Goal: Transaction & Acquisition: Book appointment/travel/reservation

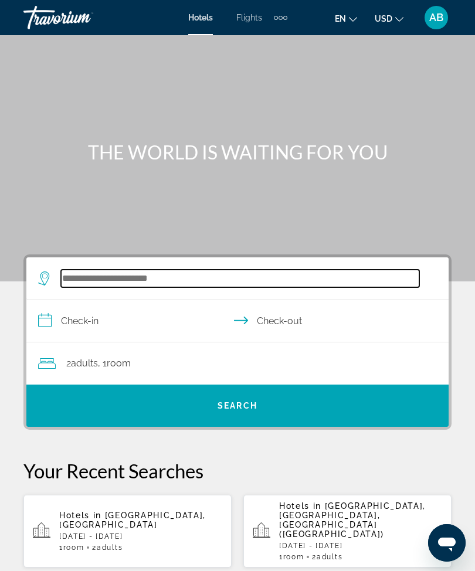
click at [151, 279] on input "Search widget" at bounding box center [240, 279] width 358 height 18
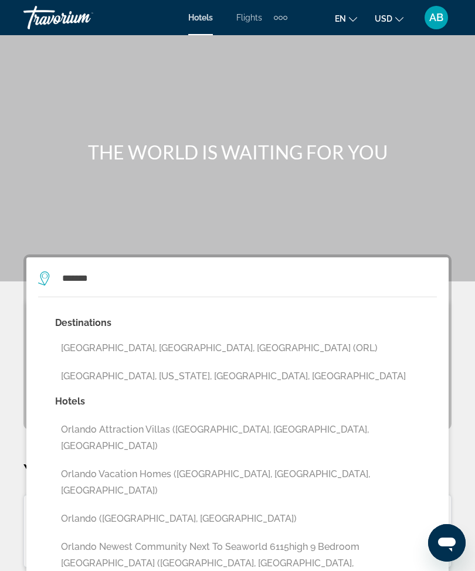
click at [170, 351] on button "[GEOGRAPHIC_DATA], [GEOGRAPHIC_DATA], [GEOGRAPHIC_DATA] (ORL)" at bounding box center [246, 348] width 382 height 22
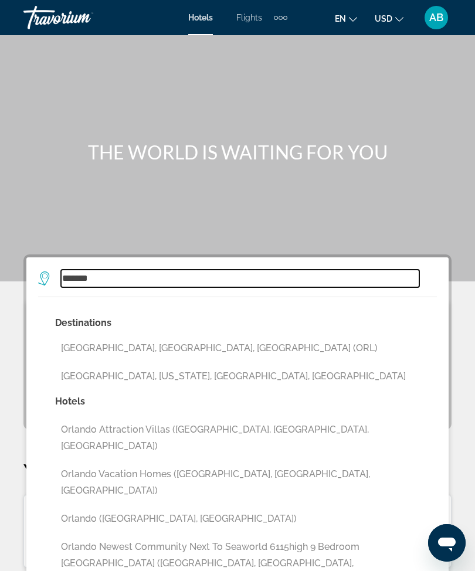
type input "**********"
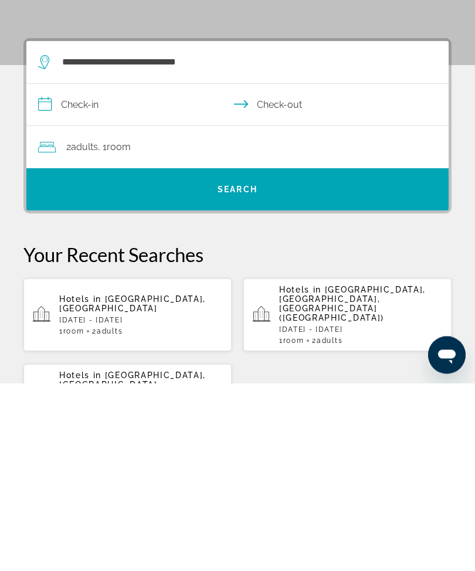
click at [55, 272] on input "**********" at bounding box center [239, 294] width 427 height 45
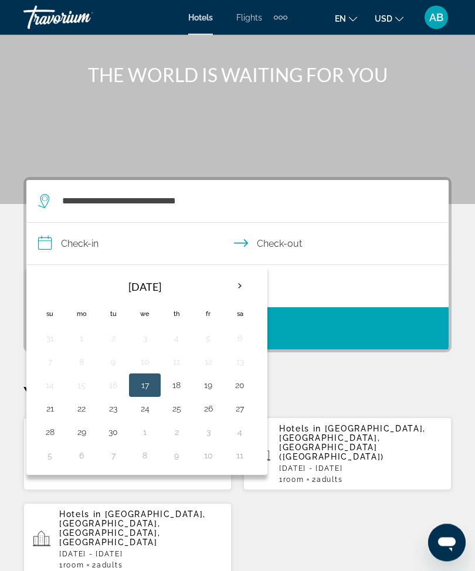
click at [233, 282] on th "Next month" at bounding box center [240, 287] width 32 height 26
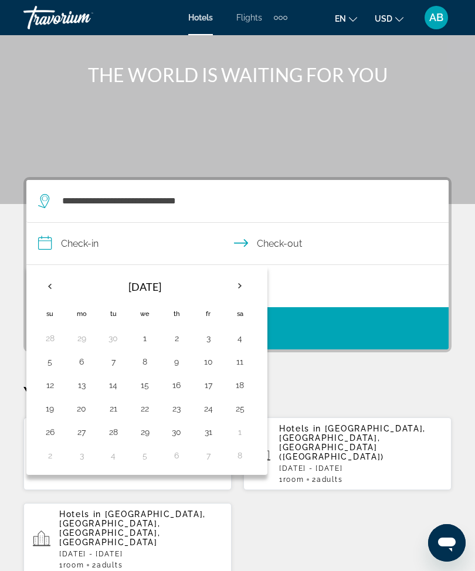
click at [211, 367] on button "10" at bounding box center [208, 362] width 19 height 16
click at [86, 388] on button "13" at bounding box center [81, 385] width 19 height 16
type input "**********"
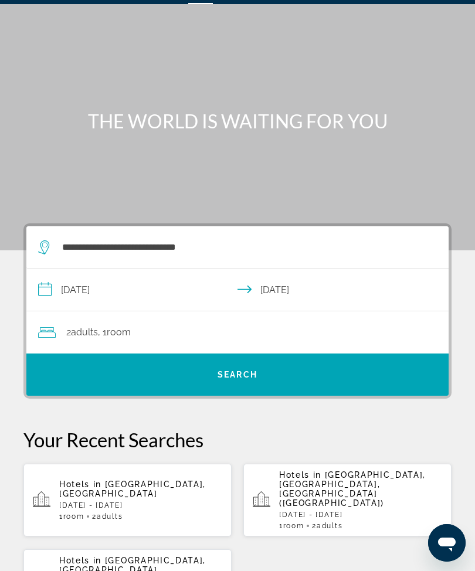
click at [293, 339] on div "2 Adult Adults , 1 Room rooms" at bounding box center [243, 332] width 411 height 16
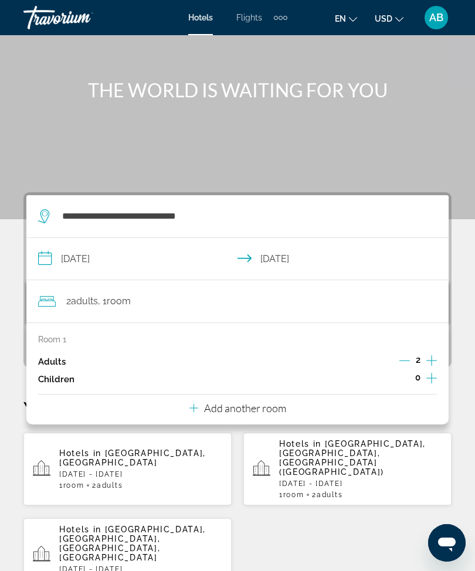
click at [36, 257] on input "**********" at bounding box center [239, 260] width 427 height 45
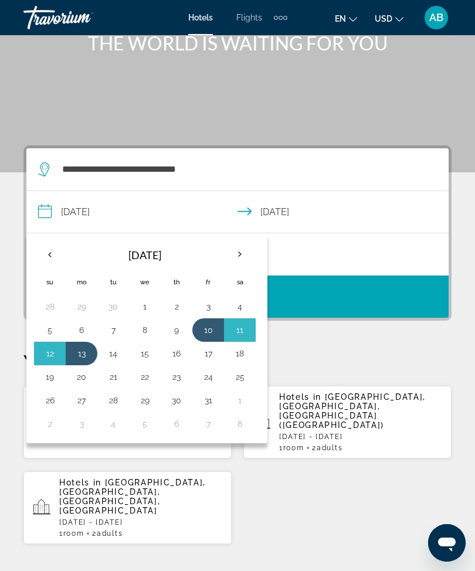
scroll to position [99, 0]
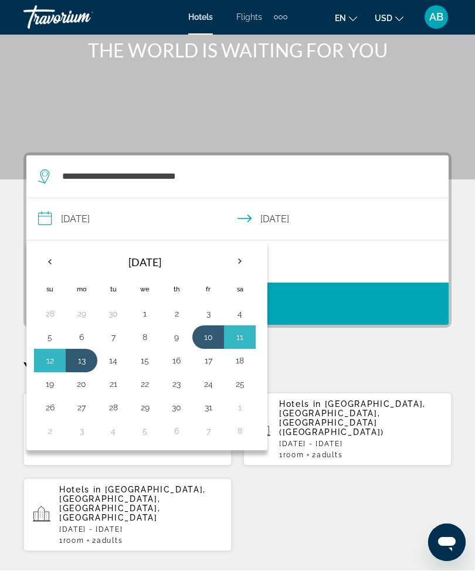
click at [243, 267] on th "Next month" at bounding box center [240, 262] width 32 height 26
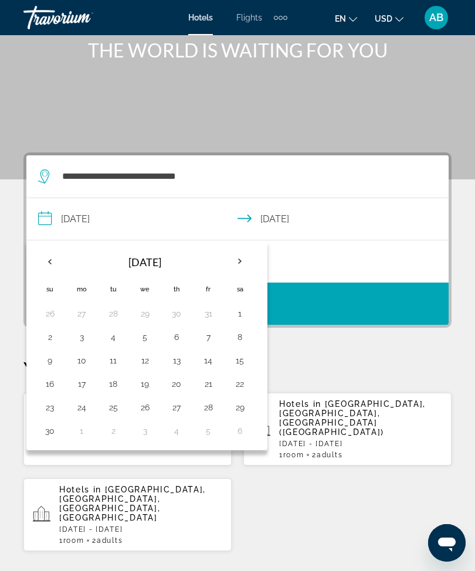
click at [242, 269] on th "Next month" at bounding box center [240, 262] width 32 height 26
click at [247, 268] on th "Next month" at bounding box center [240, 262] width 32 height 26
click at [248, 265] on th "Next month" at bounding box center [240, 262] width 32 height 26
click at [55, 257] on th "Previous month" at bounding box center [50, 262] width 32 height 26
click at [48, 268] on th "Previous month" at bounding box center [50, 262] width 32 height 26
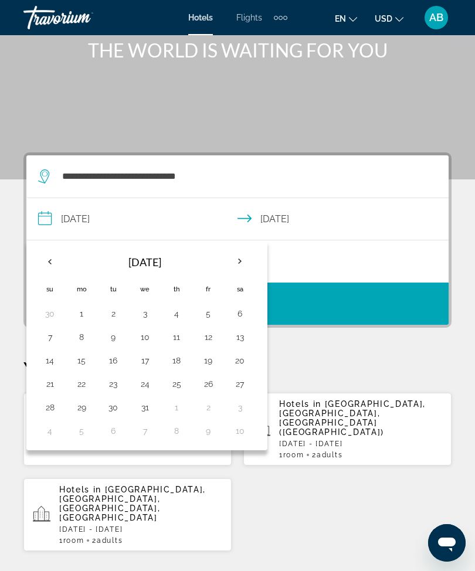
click at [49, 269] on th "Previous month" at bounding box center [50, 262] width 32 height 26
click at [47, 267] on th "Previous month" at bounding box center [50, 262] width 32 height 26
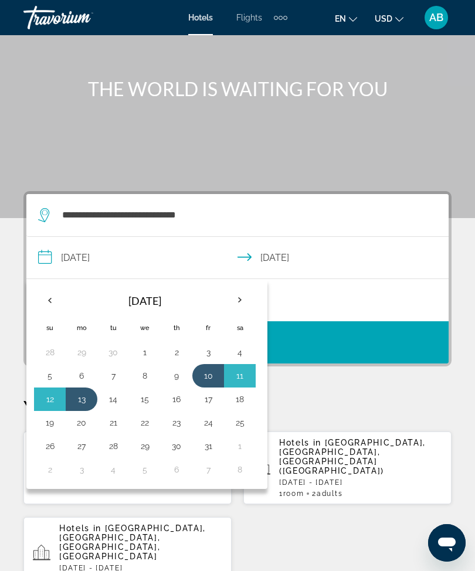
scroll to position [65, 0]
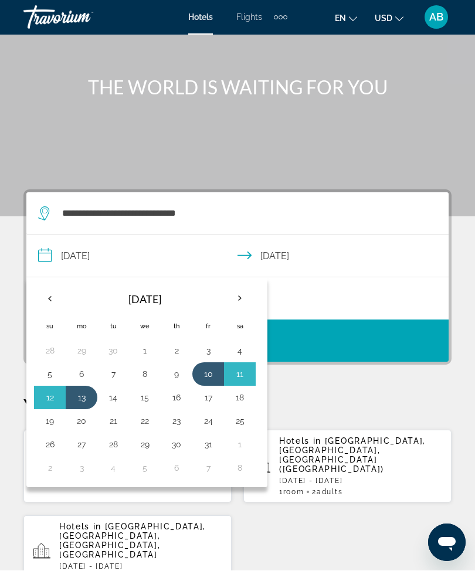
click at [379, 383] on div "**********" at bounding box center [237, 561] width 475 height 743
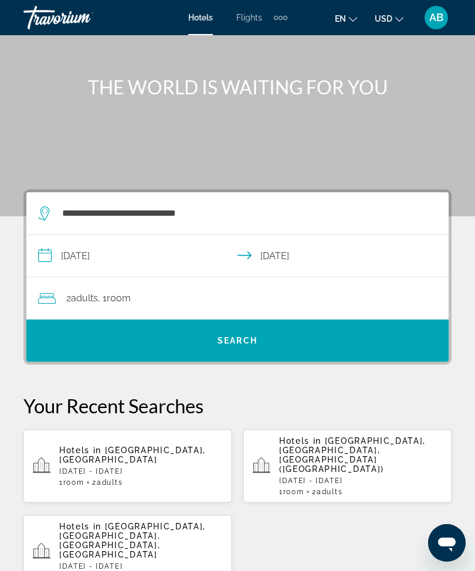
click at [248, 291] on div "2 Adult Adults , 1 Room rooms" at bounding box center [243, 298] width 411 height 16
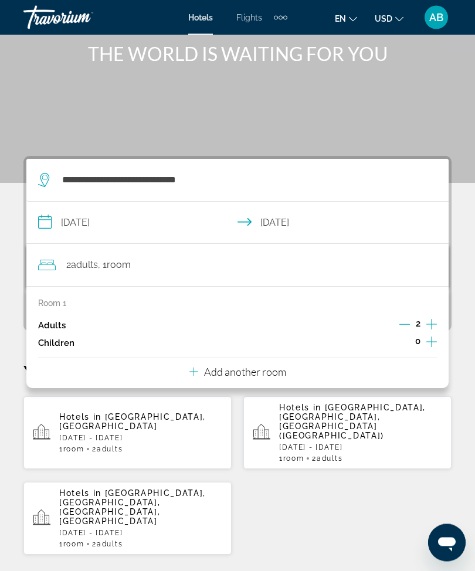
click at [279, 368] on p "Add another room" at bounding box center [245, 372] width 82 height 13
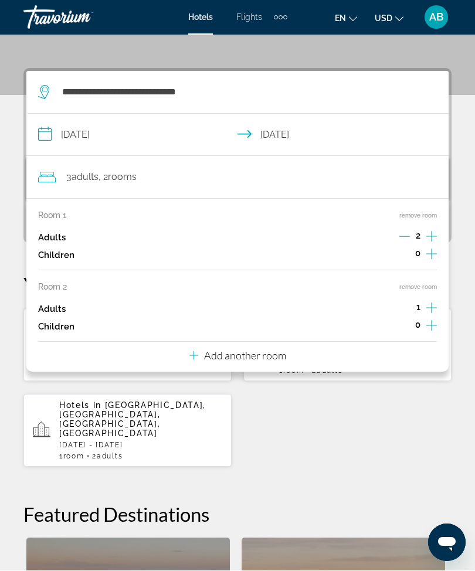
scroll to position [216, 0]
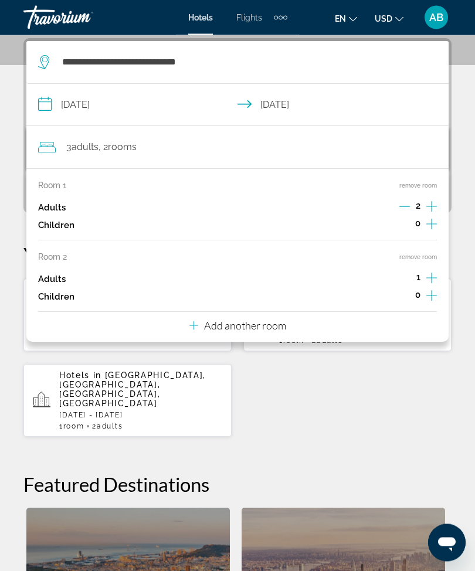
click at [293, 331] on div "Room 1 remove room Adults 2 Children 0 Room 2 remove room Adults 1 Children 0 A…" at bounding box center [237, 256] width 422 height 174
click at [286, 329] on button "Add another room" at bounding box center [237, 325] width 97 height 24
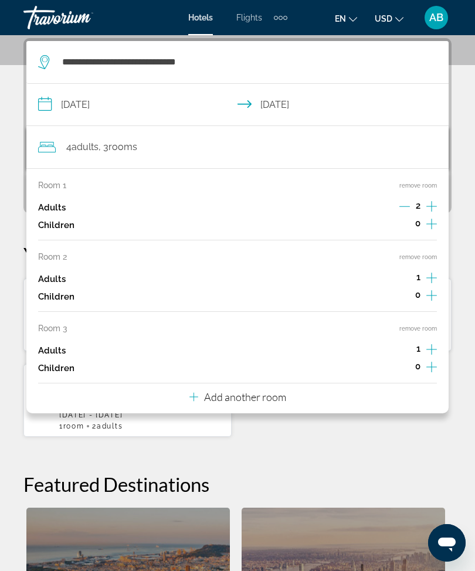
click at [302, 399] on div "Room 1 remove room Adults 2 Children 0 Room 2 remove room Adults 1 Children 0 R…" at bounding box center [237, 290] width 422 height 245
click at [257, 398] on button "Add another room" at bounding box center [237, 396] width 97 height 24
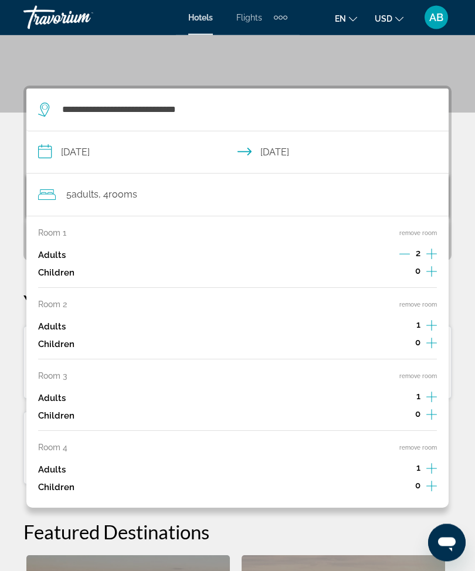
scroll to position [167, 0]
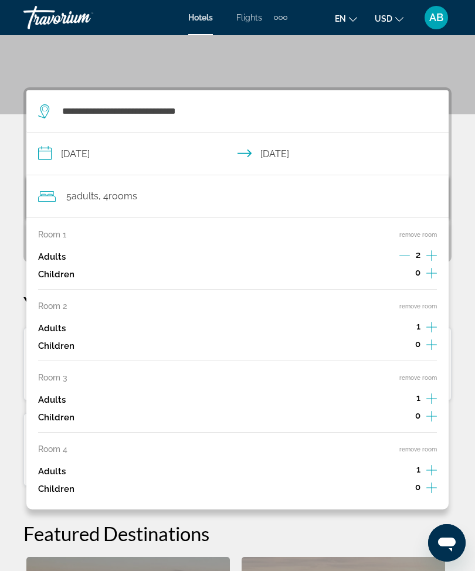
click at [424, 446] on button "remove room" at bounding box center [418, 450] width 38 height 8
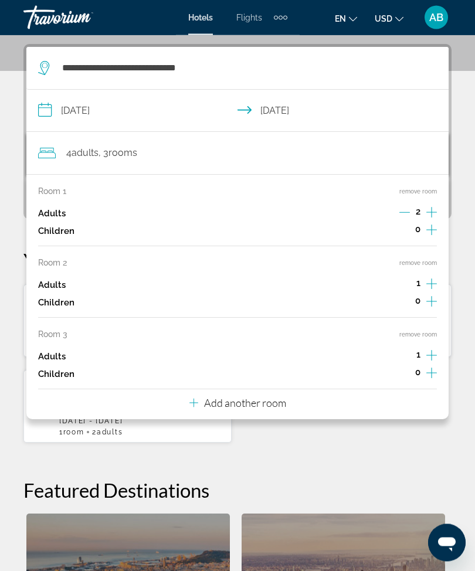
scroll to position [216, 0]
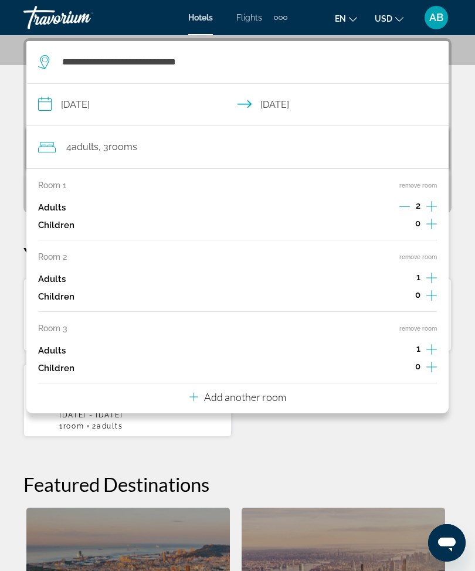
click at [426, 327] on button "remove room" at bounding box center [418, 329] width 38 height 8
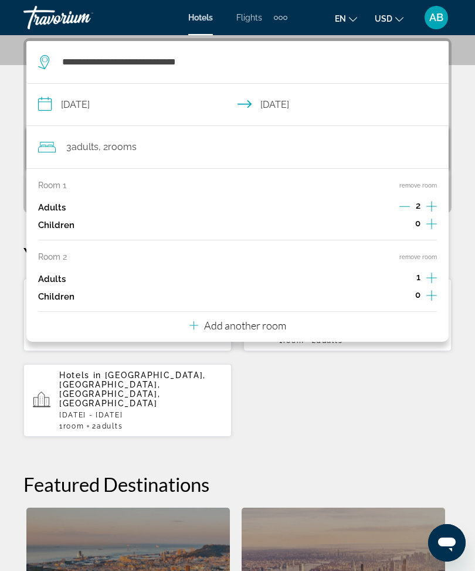
click at [429, 257] on button "remove room" at bounding box center [418, 257] width 38 height 8
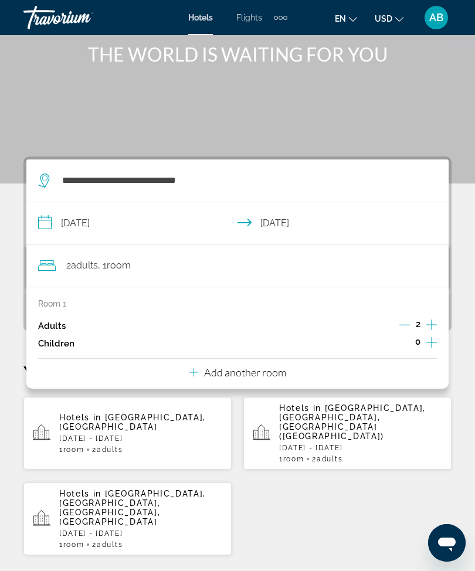
click at [436, 341] on icon "Increment children" at bounding box center [431, 342] width 11 height 11
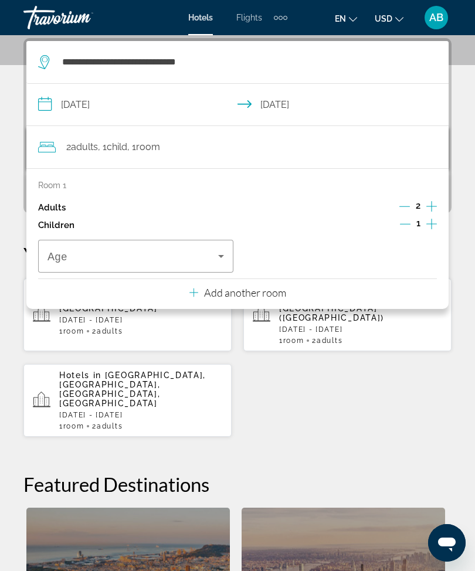
click at [219, 252] on icon "Travelers: 2 adults, 1 child" at bounding box center [221, 256] width 14 height 14
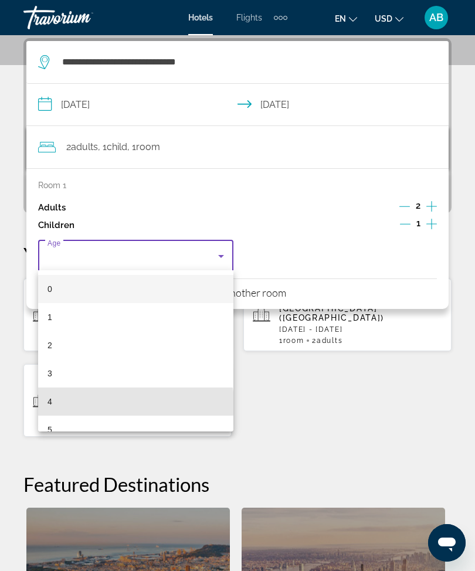
click at [110, 405] on mat-option "4" at bounding box center [135, 402] width 195 height 28
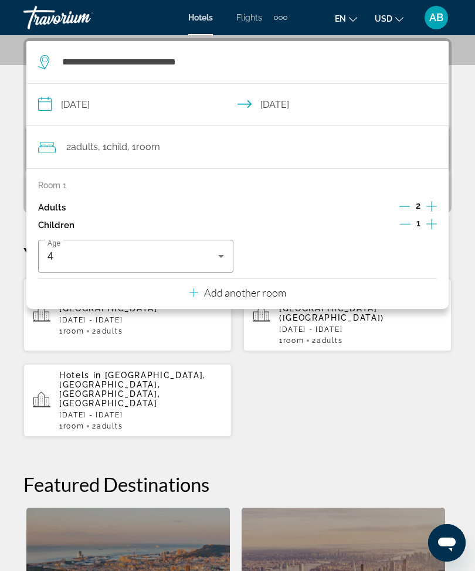
click at [474, 213] on div "**********" at bounding box center [237, 409] width 475 height 743
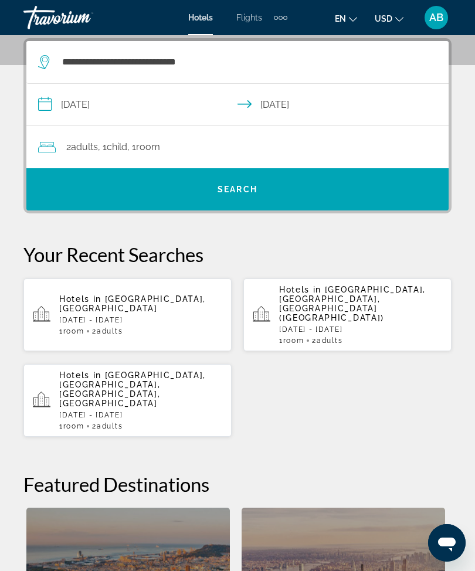
click at [268, 196] on span "Search widget" at bounding box center [237, 189] width 422 height 28
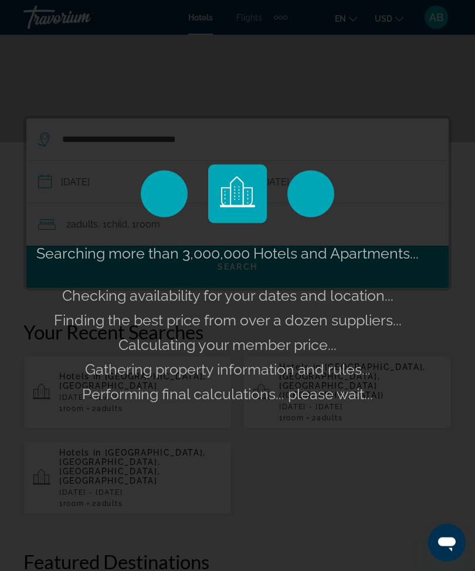
scroll to position [135, 0]
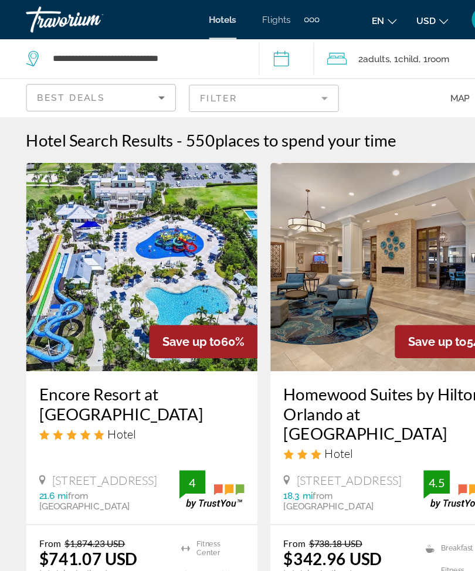
click at [184, 238] on img "Main content" at bounding box center [127, 241] width 208 height 188
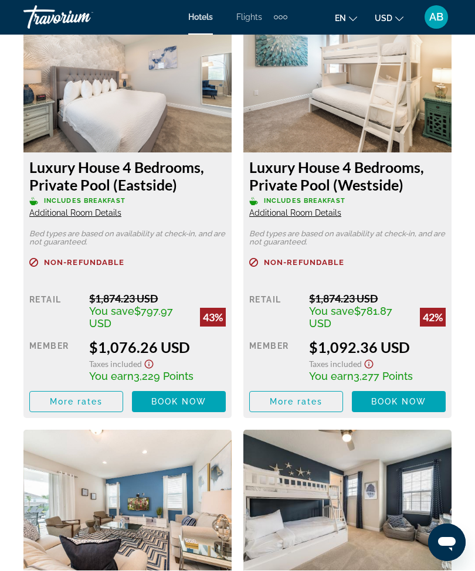
scroll to position [3425, 0]
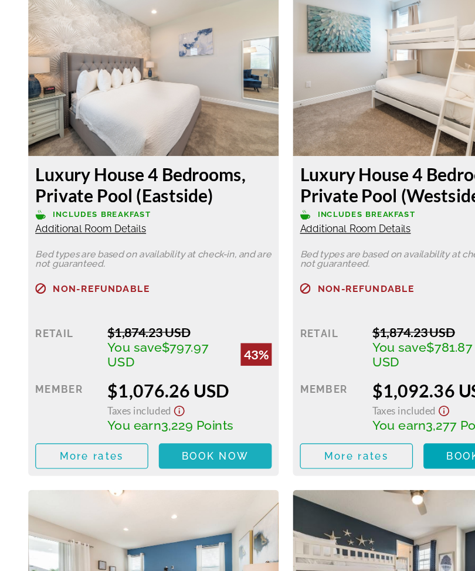
click at [177, 439] on span "Book now" at bounding box center [179, 443] width 56 height 9
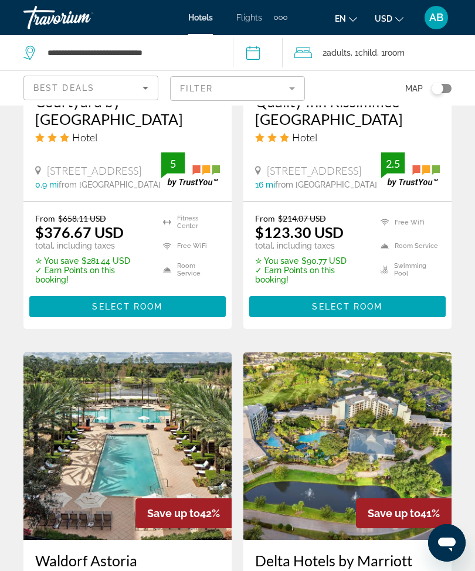
scroll to position [2100, 0]
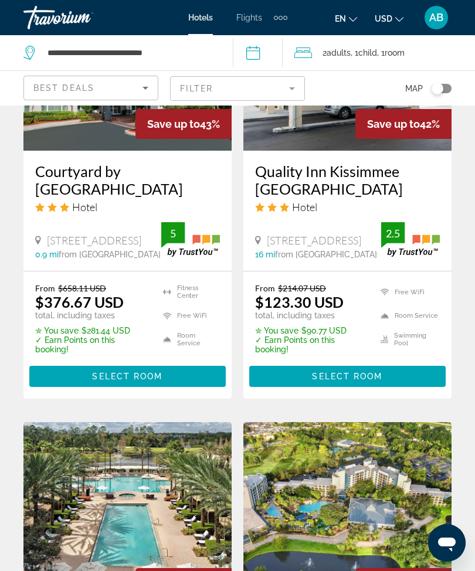
click at [294, 88] on mat-form-field "Filter" at bounding box center [237, 88] width 135 height 25
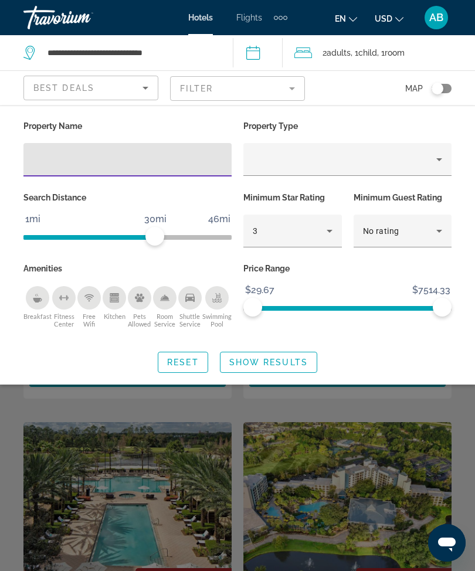
click at [126, 160] on input "Hotel Filters" at bounding box center [127, 160] width 189 height 14
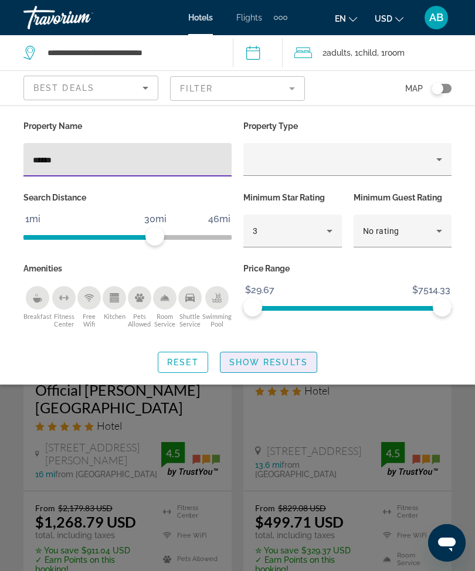
type input "******"
click at [279, 571] on html "**********" at bounding box center [237, 285] width 475 height 571
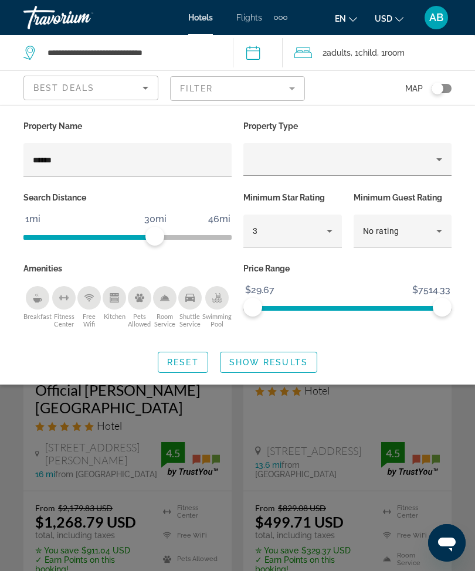
click at [273, 374] on span "Search widget" at bounding box center [269, 362] width 96 height 28
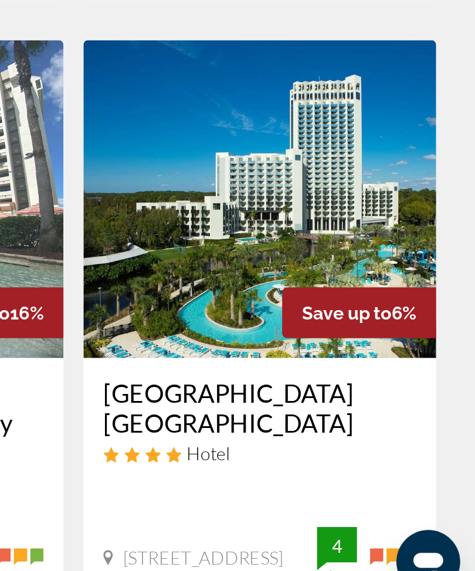
scroll to position [867, 0]
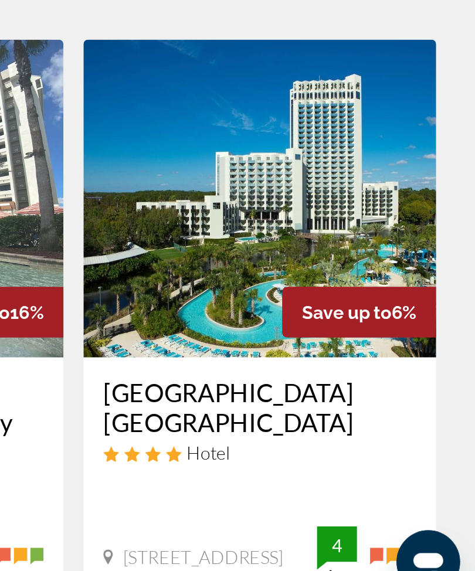
click at [243, 235] on img "Main content" at bounding box center [347, 329] width 208 height 188
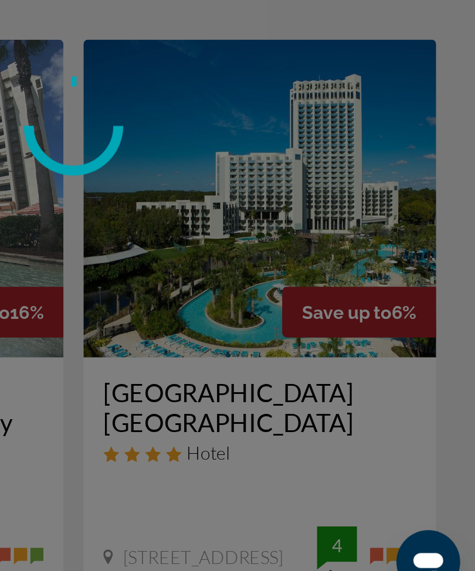
scroll to position [867, 0]
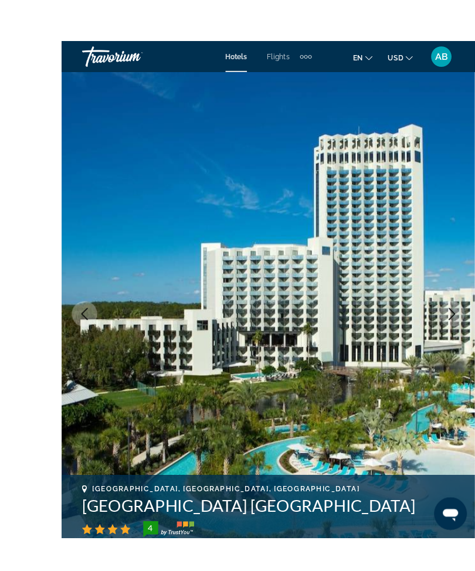
scroll to position [40, 0]
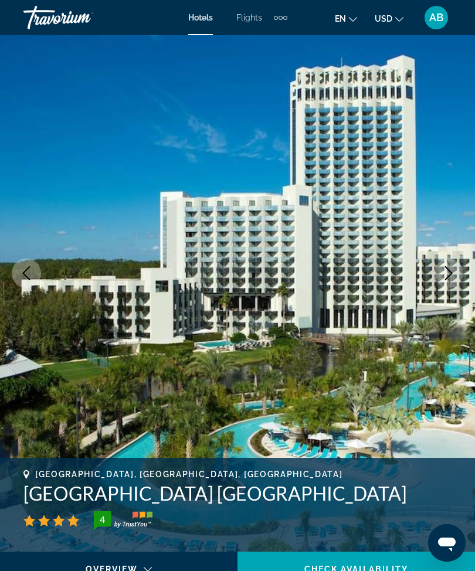
click at [459, 275] on button "Next image" at bounding box center [448, 273] width 29 height 29
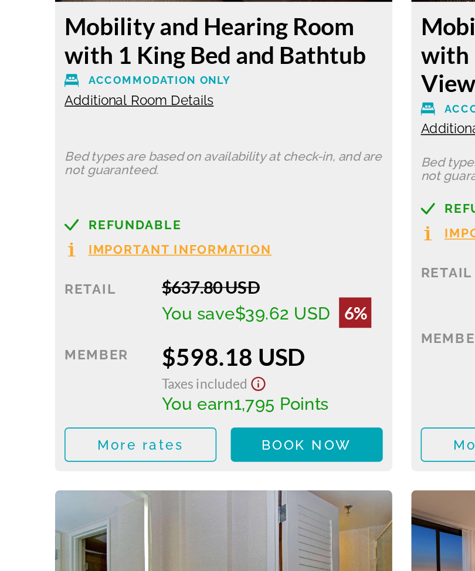
scroll to position [1935, 0]
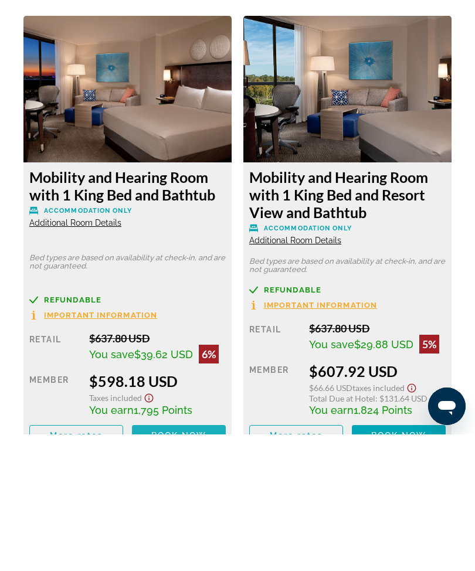
click at [191, 568] on span "Book now" at bounding box center [179, 572] width 56 height 9
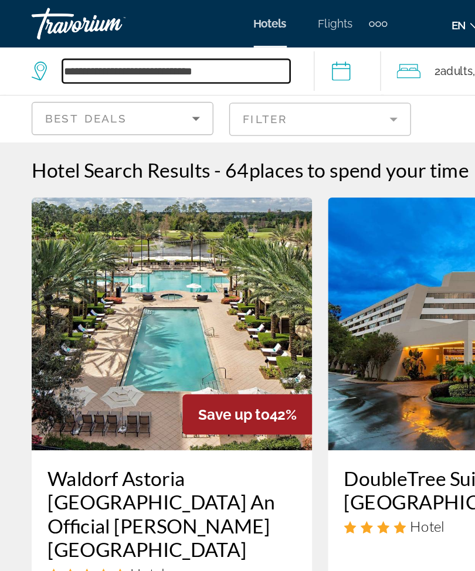
click at [190, 56] on input "**********" at bounding box center [130, 53] width 169 height 18
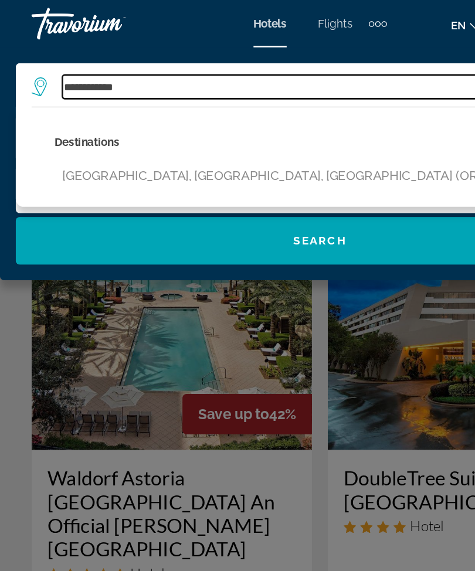
type input "**********"
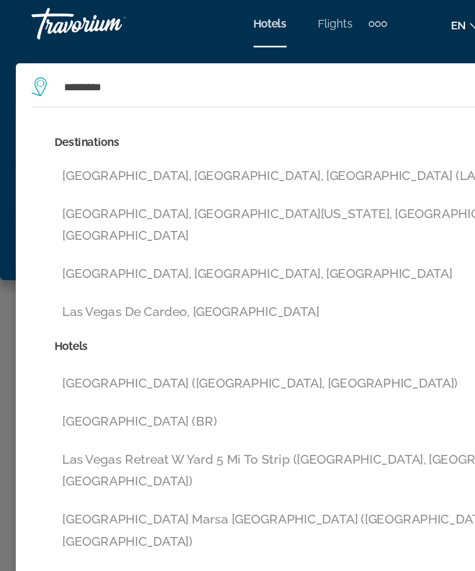
click at [178, 125] on button "[GEOGRAPHIC_DATA], [GEOGRAPHIC_DATA], [GEOGRAPHIC_DATA] (LAS)" at bounding box center [245, 131] width 411 height 22
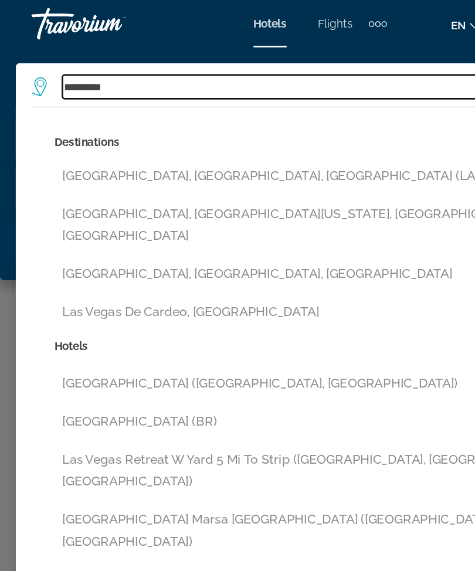
type input "**********"
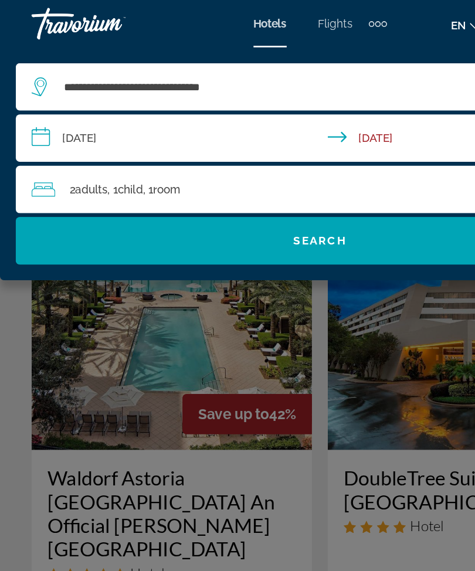
click at [238, 184] on span "Search widget" at bounding box center [238, 179] width 452 height 28
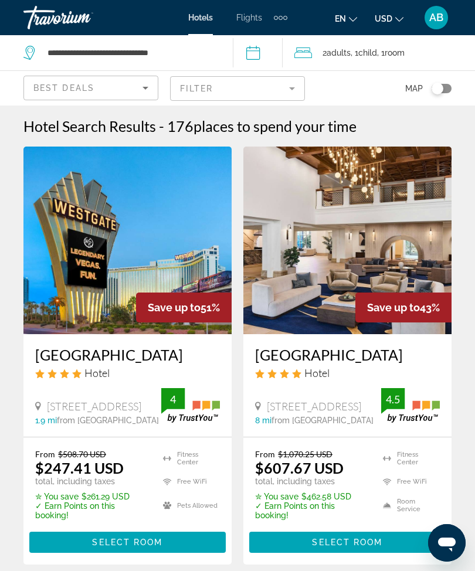
click at [329, 50] on span "2 Adult Adults" at bounding box center [337, 53] width 28 height 16
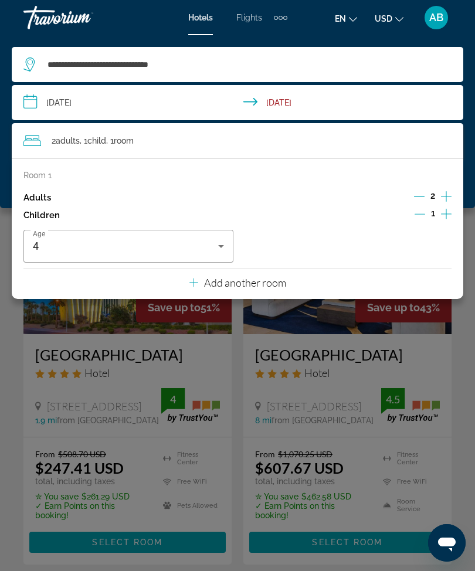
click at [419, 217] on icon "Decrement children" at bounding box center [420, 214] width 11 height 11
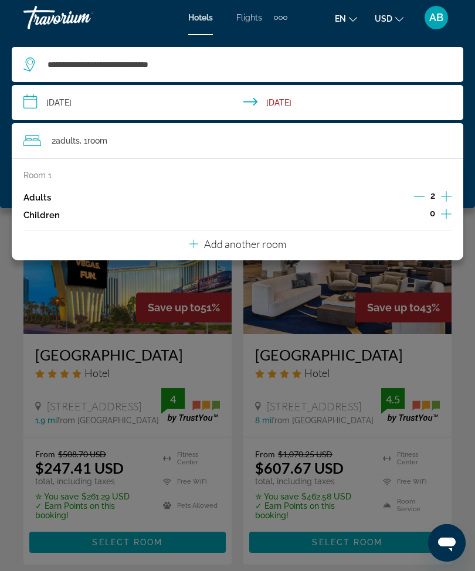
click at [266, 238] on p "Add another room" at bounding box center [245, 244] width 82 height 13
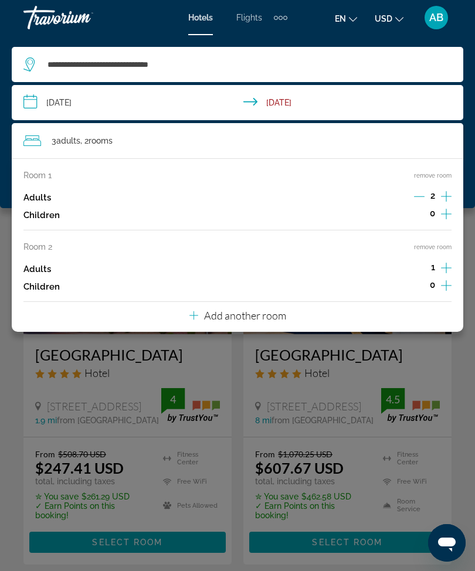
click at [446, 272] on icon "Increment adults" at bounding box center [446, 268] width 11 height 14
click at [2, 185] on div "**********" at bounding box center [237, 121] width 475 height 173
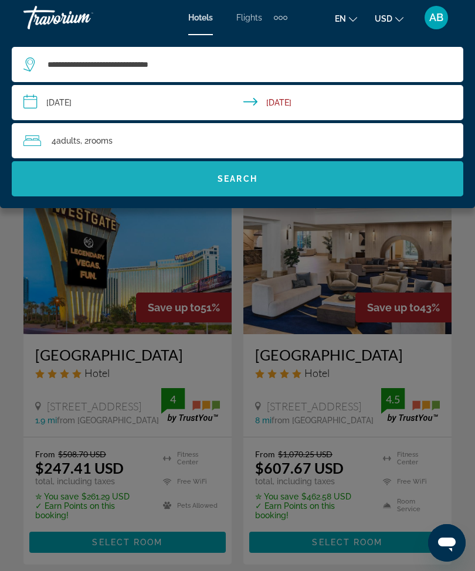
click at [303, 189] on span "Search widget" at bounding box center [238, 179] width 452 height 28
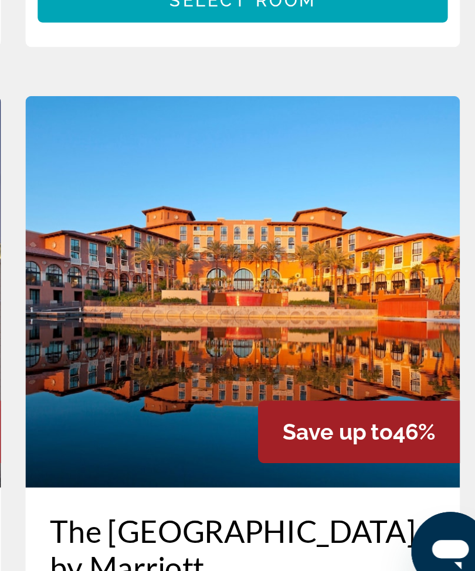
scroll to position [319, 0]
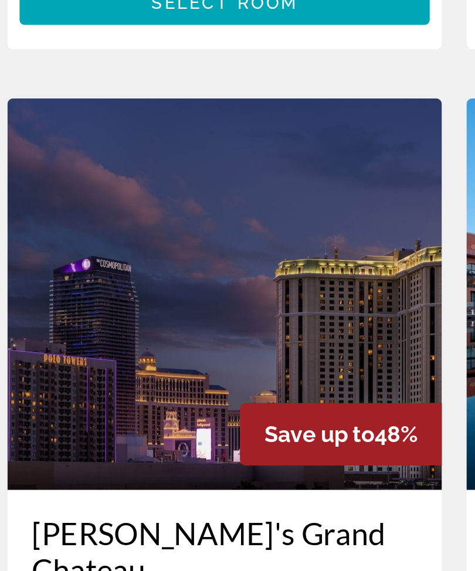
click at [128, 315] on img "Main content" at bounding box center [127, 409] width 208 height 188
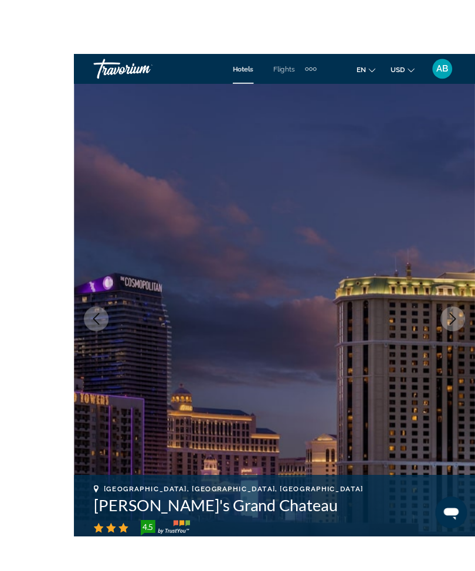
scroll to position [10, 0]
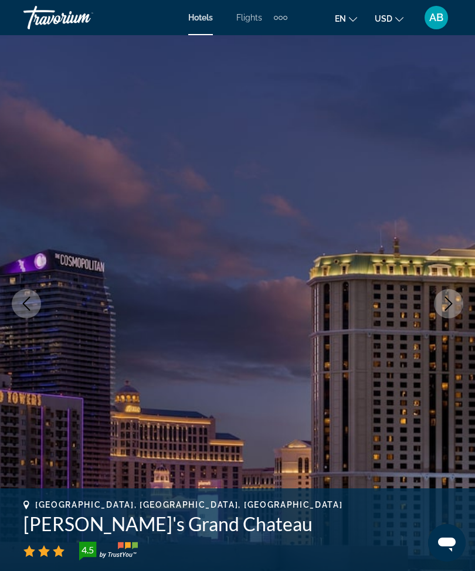
click at [446, 309] on icon "Next image" at bounding box center [449, 304] width 14 height 14
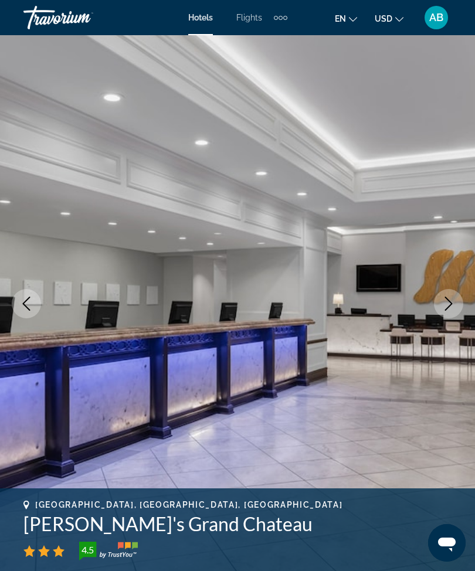
click at [448, 311] on button "Next image" at bounding box center [448, 303] width 29 height 29
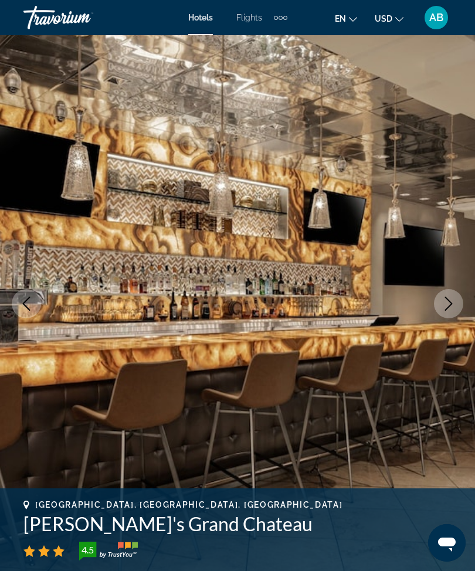
click at [440, 310] on button "Next image" at bounding box center [448, 303] width 29 height 29
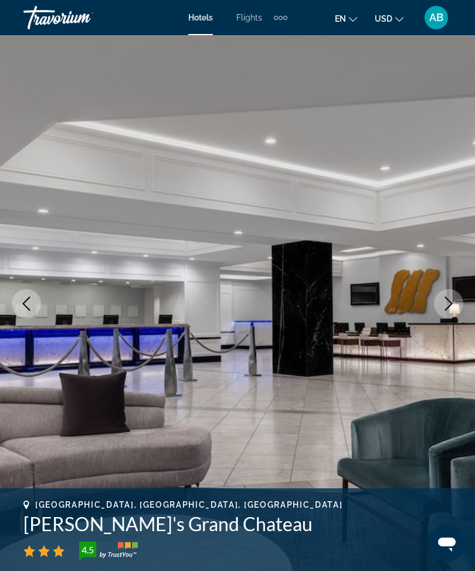
click at [443, 313] on button "Next image" at bounding box center [448, 303] width 29 height 29
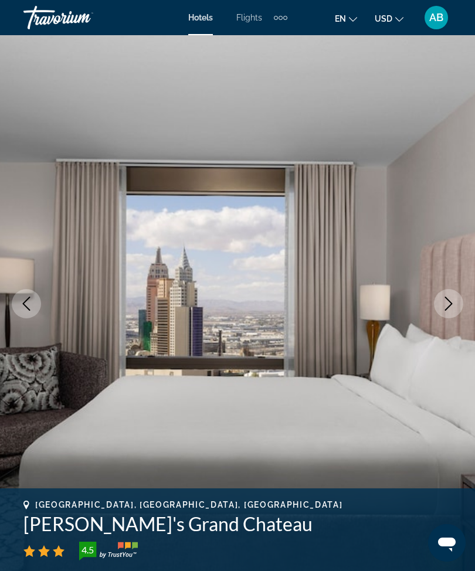
click at [441, 294] on button "Next image" at bounding box center [448, 303] width 29 height 29
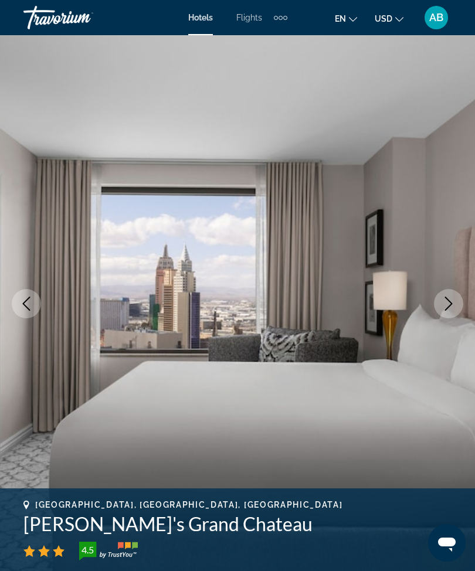
click at [449, 306] on icon "Next image" at bounding box center [449, 304] width 8 height 14
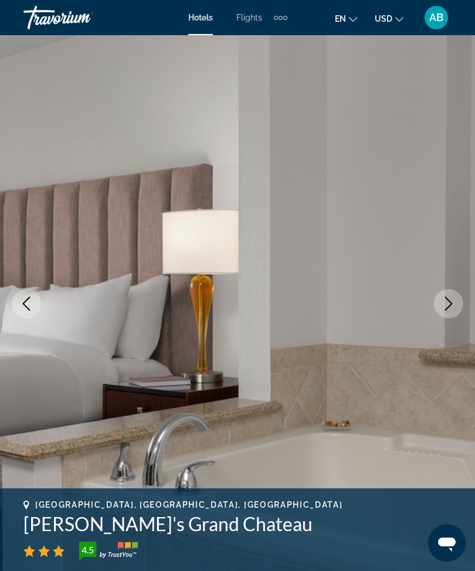
scroll to position [0, 0]
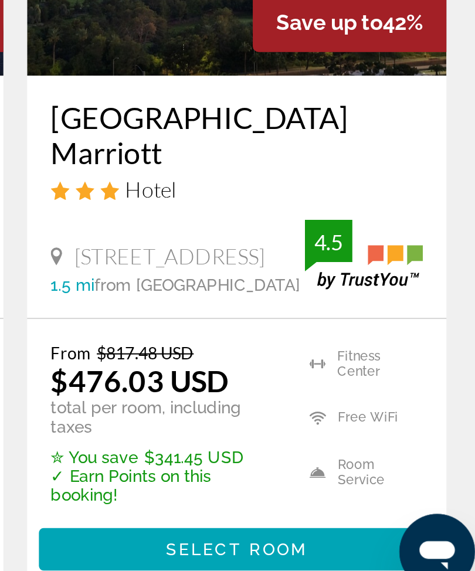
scroll to position [994, 0]
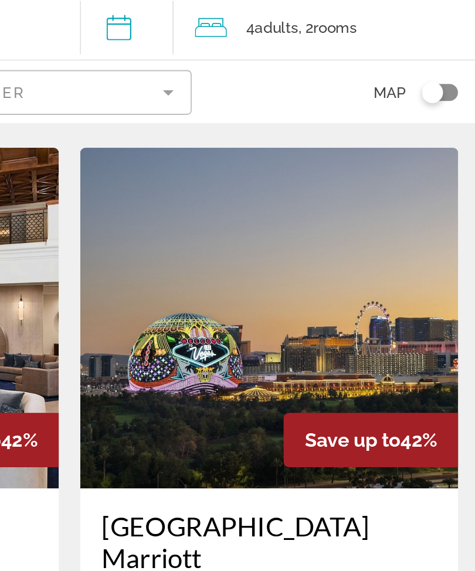
click at [243, 171] on img "Main content" at bounding box center [347, 213] width 208 height 188
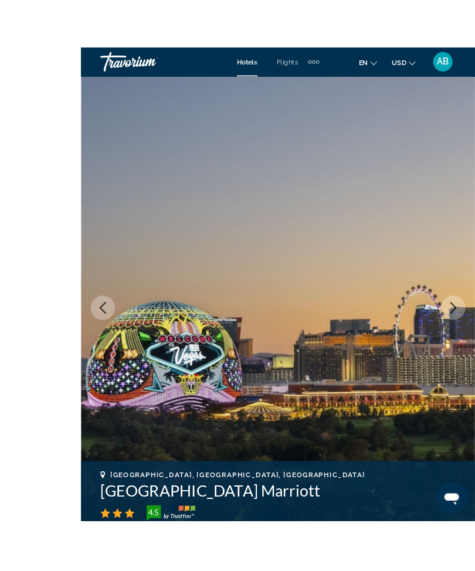
scroll to position [11, 0]
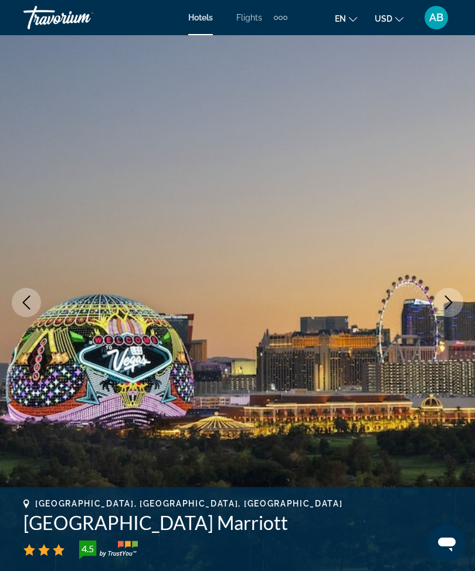
click at [441, 308] on button "Next image" at bounding box center [448, 302] width 29 height 29
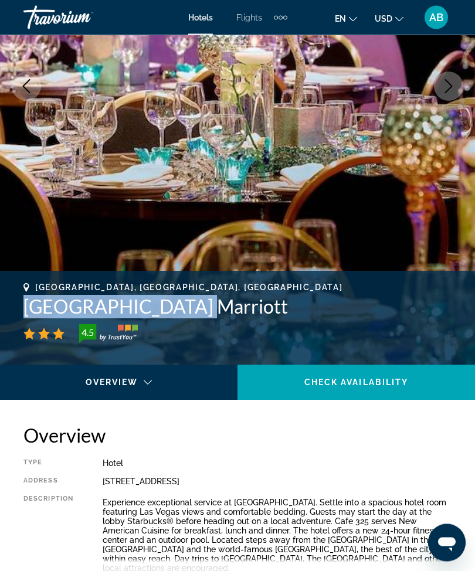
scroll to position [218, 0]
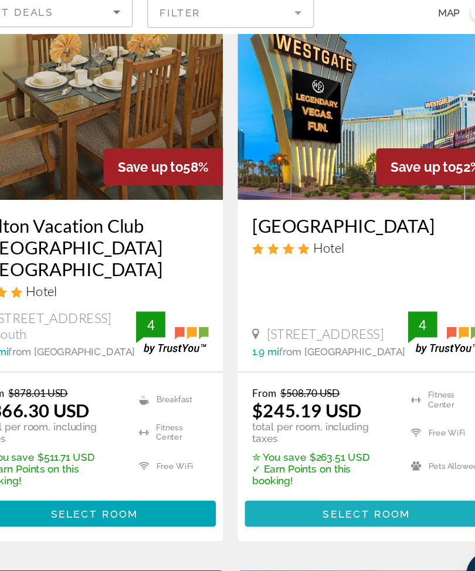
click at [309, 480] on span "Main content" at bounding box center [347, 494] width 196 height 28
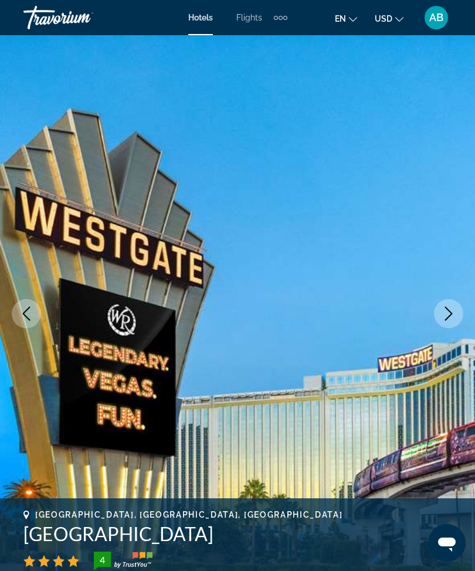
click at [446, 315] on icon "Next image" at bounding box center [449, 314] width 14 height 14
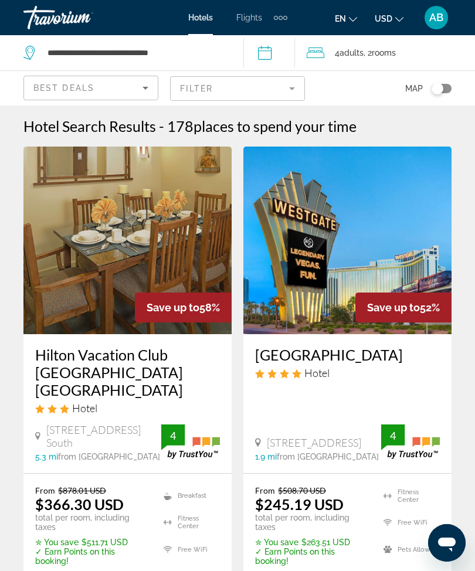
click at [356, 57] on span "Adults" at bounding box center [352, 52] width 24 height 9
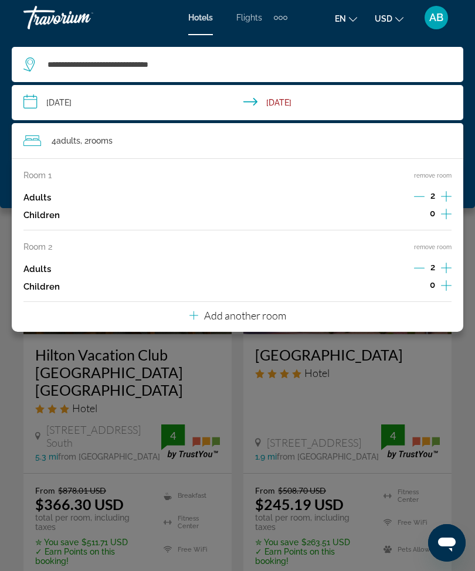
click at [29, 101] on input "**********" at bounding box center [240, 104] width 456 height 39
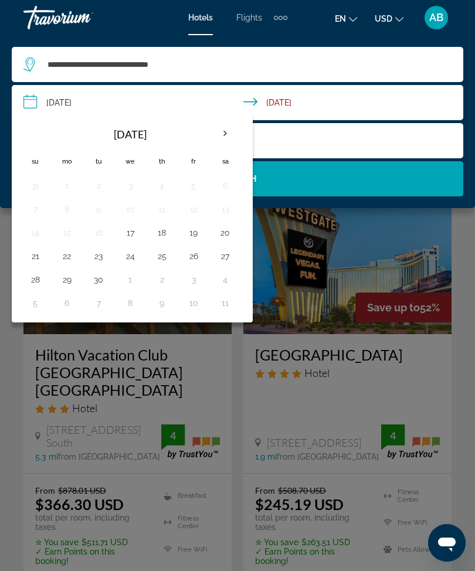
click at [230, 140] on th "Next month" at bounding box center [225, 134] width 32 height 26
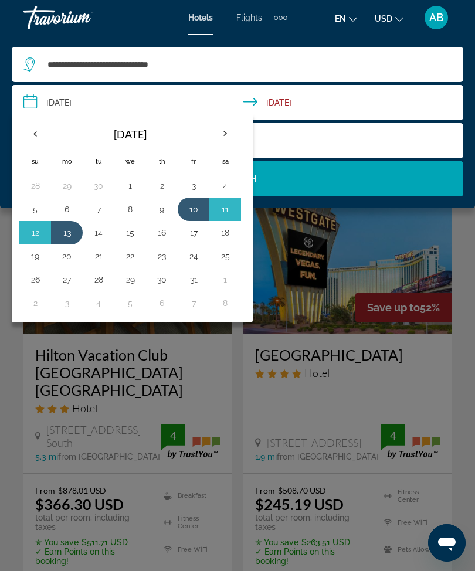
click at [221, 137] on th "Next month" at bounding box center [225, 134] width 32 height 26
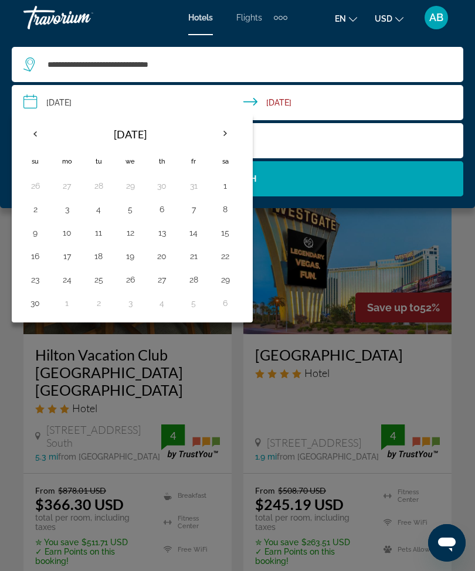
click at [33, 286] on button "23" at bounding box center [35, 280] width 19 height 16
click at [195, 286] on button "28" at bounding box center [193, 280] width 19 height 16
type input "**********"
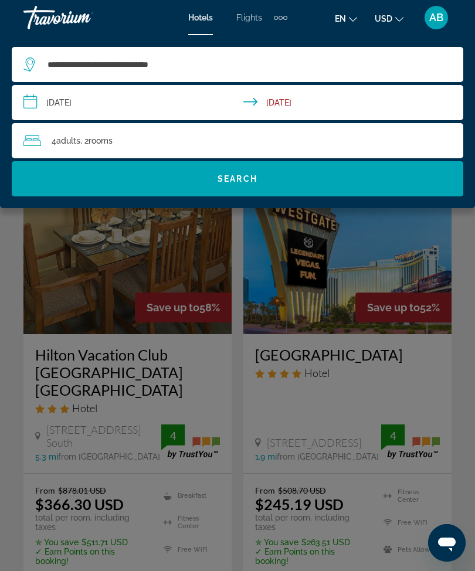
click at [354, 141] on div "4 Adult Adults , 2 Room rooms" at bounding box center [243, 141] width 440 height 16
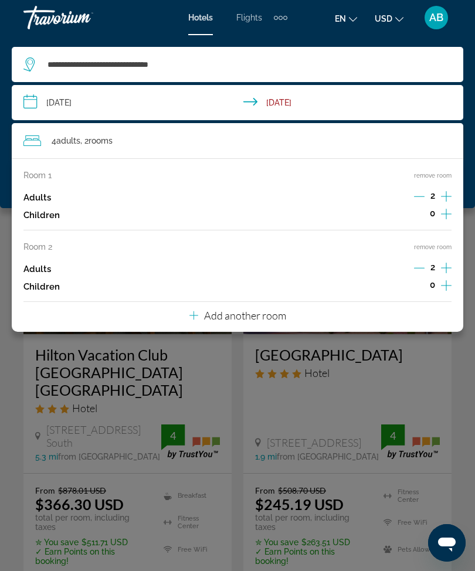
click at [439, 243] on button "remove room" at bounding box center [433, 247] width 38 height 8
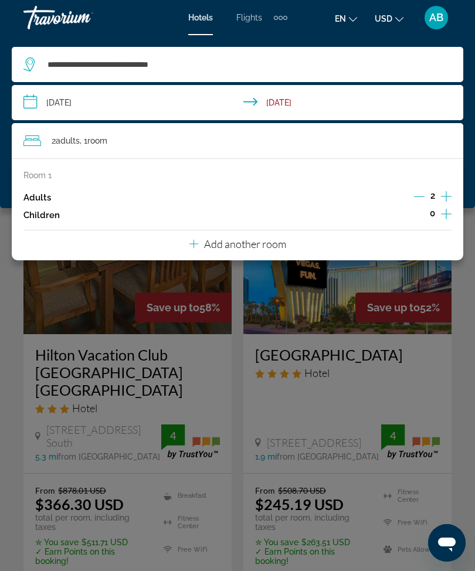
click at [9, 136] on div "**********" at bounding box center [237, 121] width 475 height 173
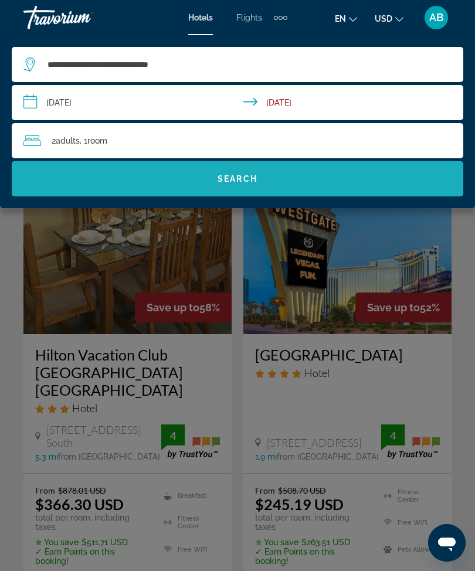
click at [241, 185] on span "Search widget" at bounding box center [238, 179] width 452 height 28
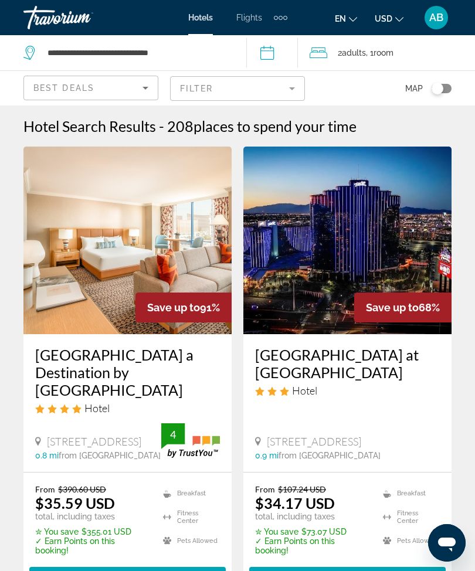
click at [289, 85] on mat-form-field "Filter" at bounding box center [237, 88] width 135 height 25
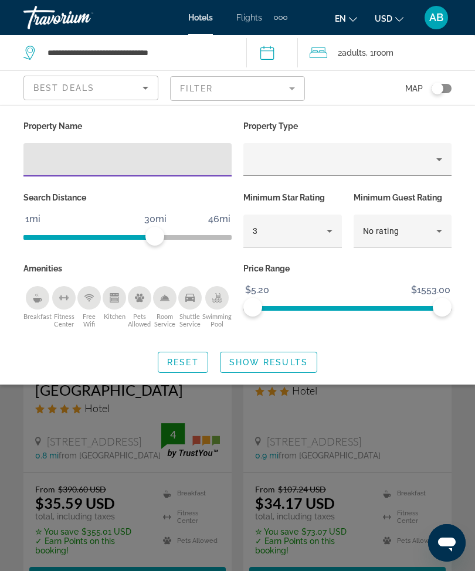
click at [125, 160] on input "Hotel Filters" at bounding box center [127, 160] width 189 height 14
type input "******"
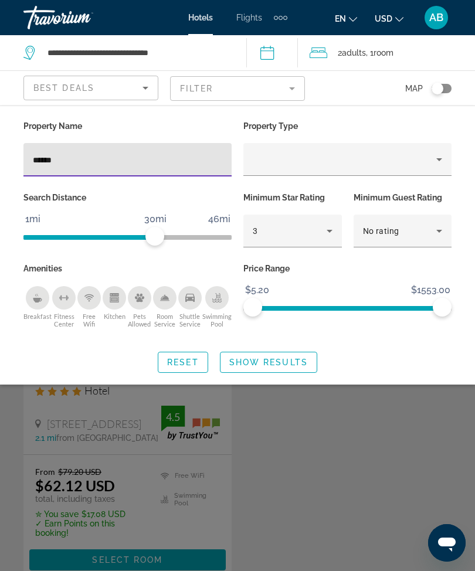
click at [279, 360] on span "Show Results" at bounding box center [268, 362] width 79 height 9
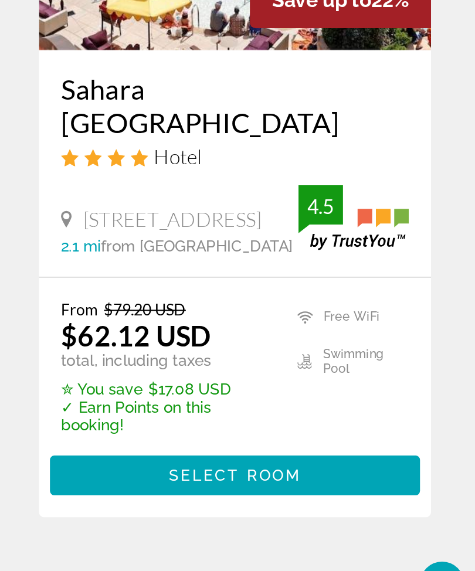
scroll to position [62, 0]
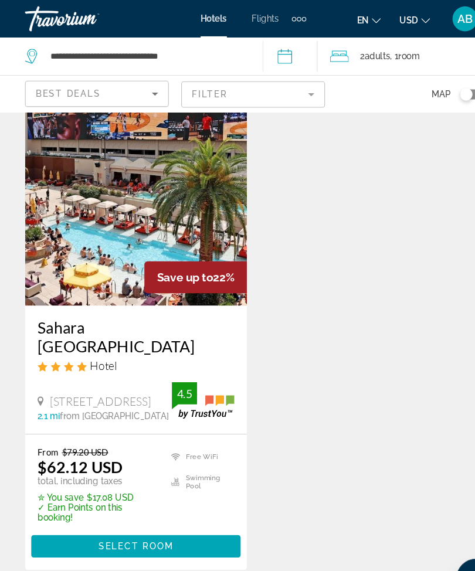
click at [172, 499] on span "Main content" at bounding box center [127, 513] width 196 height 28
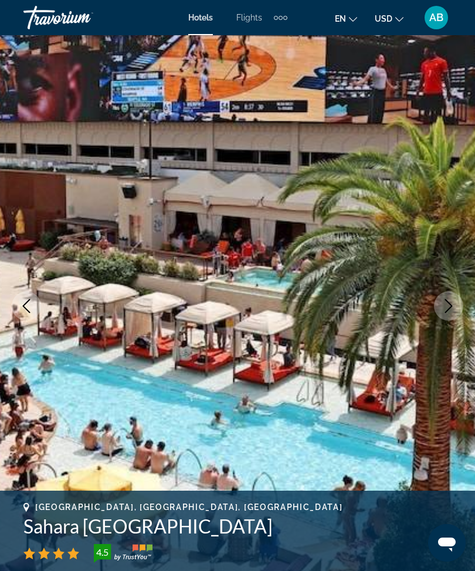
click at [443, 314] on button "Next image" at bounding box center [448, 305] width 29 height 29
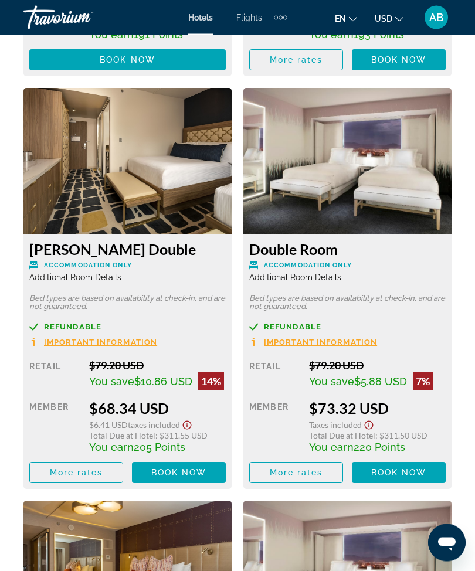
scroll to position [2829, 0]
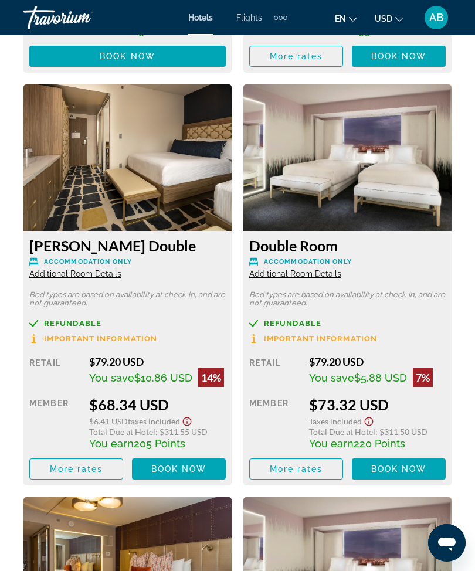
click at [189, 482] on span "Main content" at bounding box center [179, 469] width 94 height 28
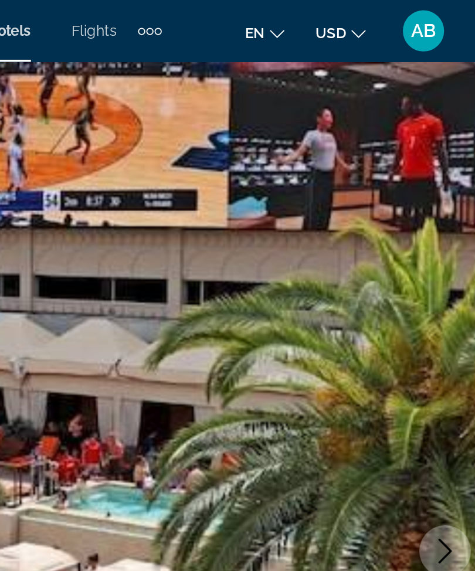
scroll to position [27, 0]
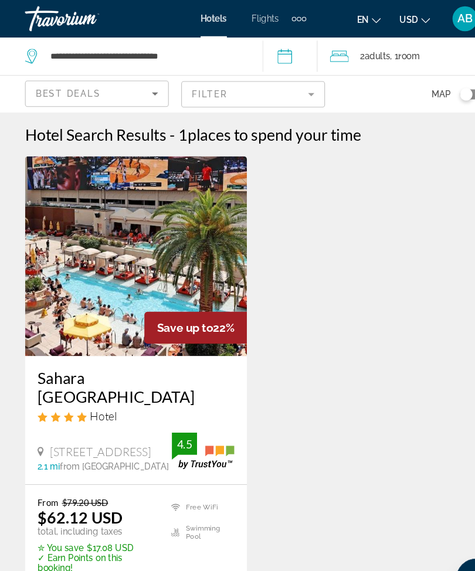
click at [293, 93] on mat-form-field "Filter" at bounding box center [237, 88] width 135 height 25
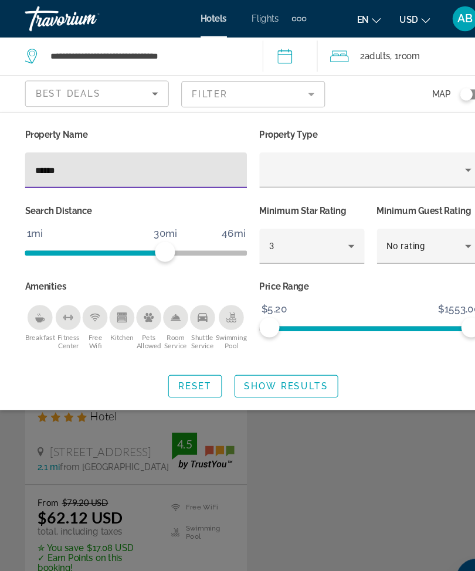
click at [129, 160] on input "******" at bounding box center [127, 160] width 189 height 14
type input "*"
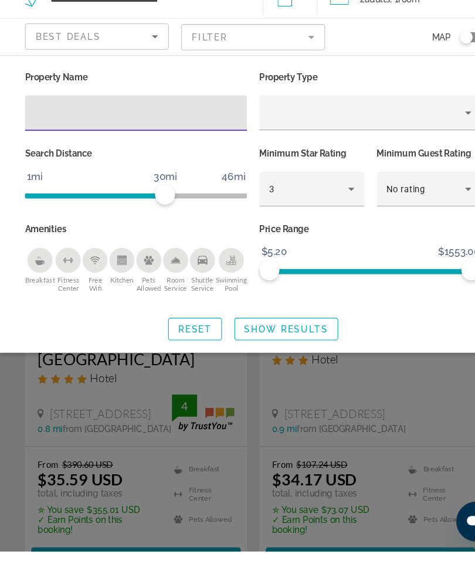
click at [274, 348] on span "Search widget" at bounding box center [269, 362] width 96 height 28
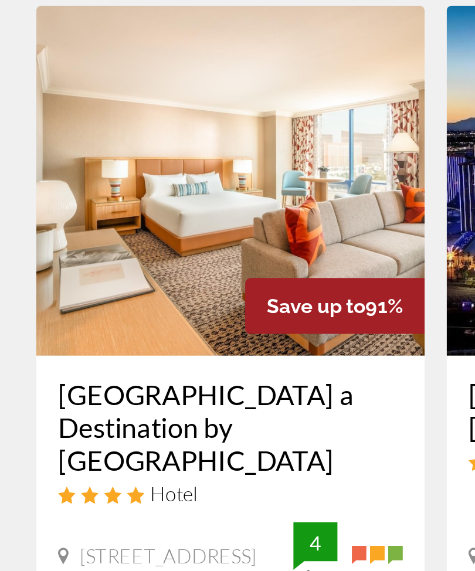
click at [138, 147] on img "Main content" at bounding box center [127, 241] width 208 height 188
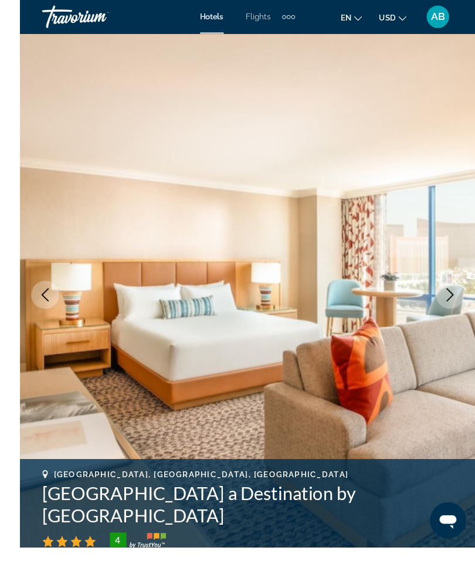
scroll to position [15, 0]
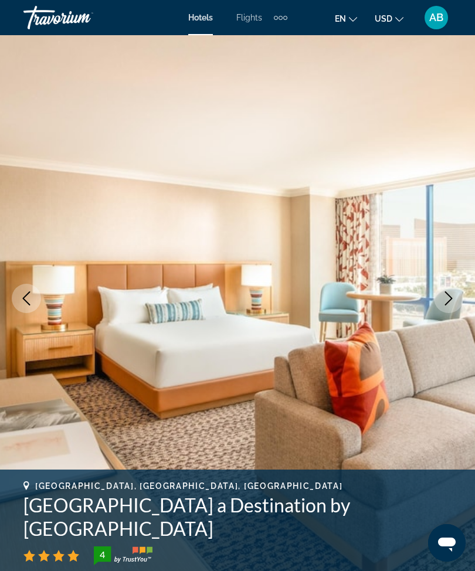
click at [448, 303] on icon "Next image" at bounding box center [449, 298] width 8 height 14
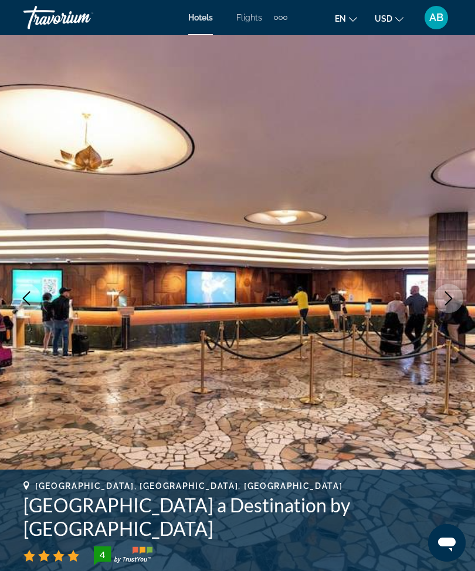
click at [442, 294] on icon "Next image" at bounding box center [449, 298] width 14 height 14
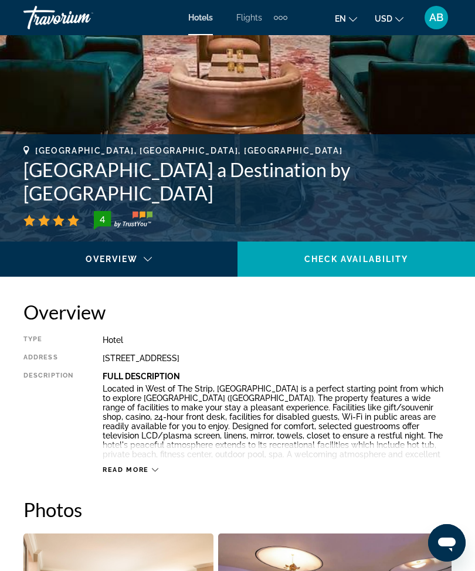
scroll to position [351, 0]
